Goal: Navigation & Orientation: Understand site structure

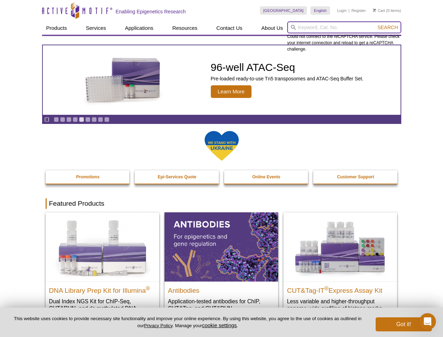
click at [344, 27] on input "search" at bounding box center [344, 27] width 114 height 12
click at [388, 27] on span "Search" at bounding box center [388, 28] width 20 height 6
click at [47, 119] on icon "Pause" at bounding box center [47, 119] width 5 height 5
click at [56, 119] on link "Go to slide 1" at bounding box center [56, 119] width 5 height 5
click at [62, 119] on link "Go to slide 2" at bounding box center [62, 119] width 5 height 5
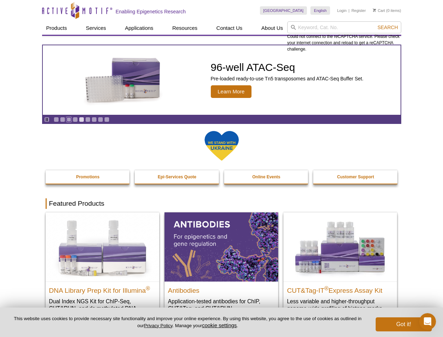
click at [69, 119] on link "Go to slide 3" at bounding box center [68, 119] width 5 height 5
click at [75, 119] on link "Go to slide 4" at bounding box center [75, 119] width 5 height 5
click at [81, 119] on link "Go to slide 5" at bounding box center [81, 119] width 5 height 5
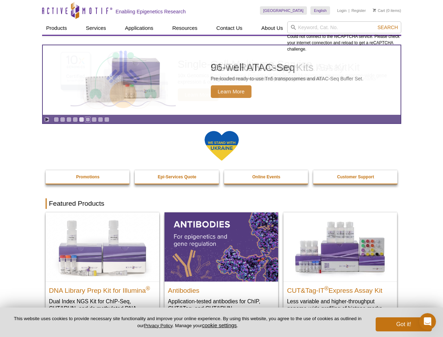
click at [88, 119] on link "Go to slide 6" at bounding box center [87, 119] width 5 height 5
